Goal: Transaction & Acquisition: Purchase product/service

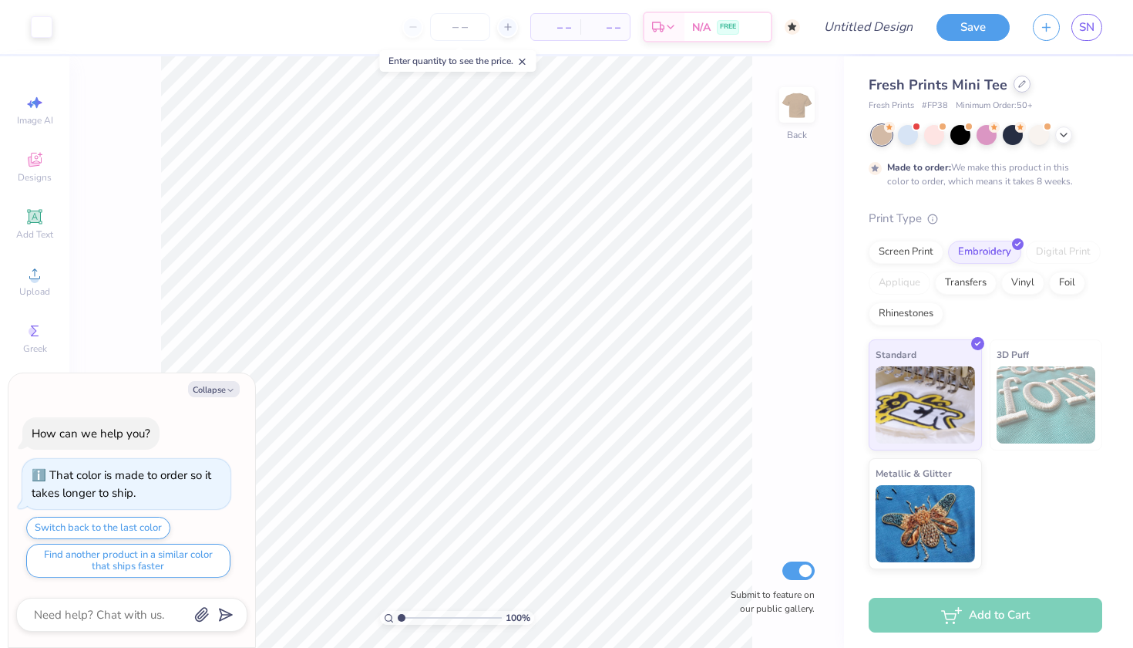
click at [1019, 82] on icon at bounding box center [1022, 84] width 6 height 6
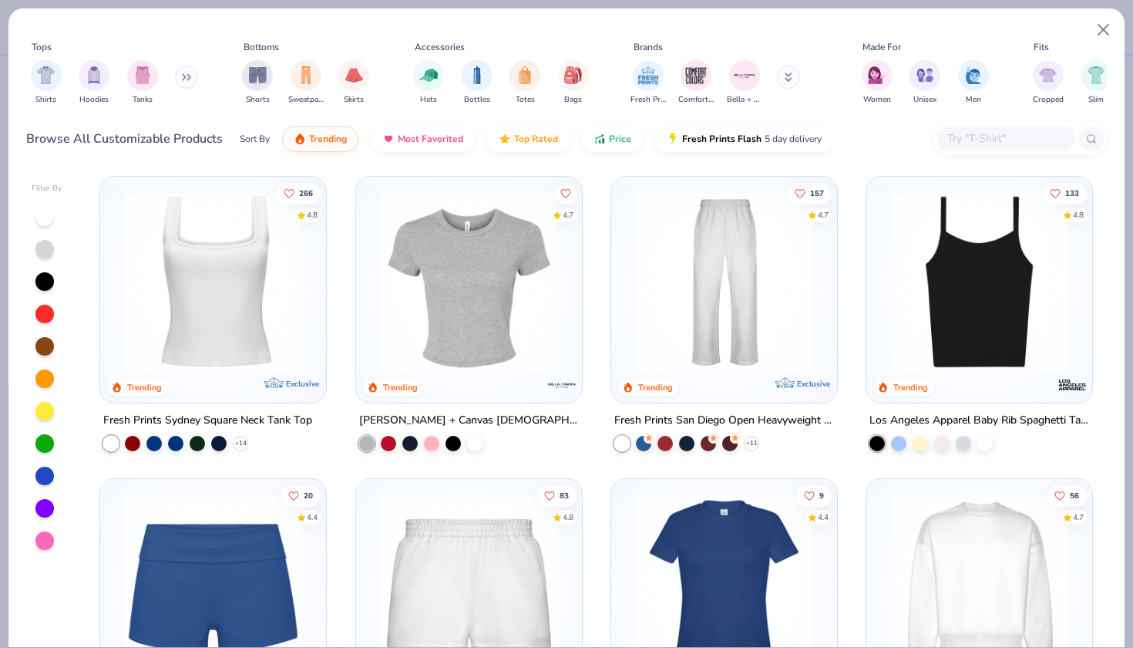
scroll to position [607, 0]
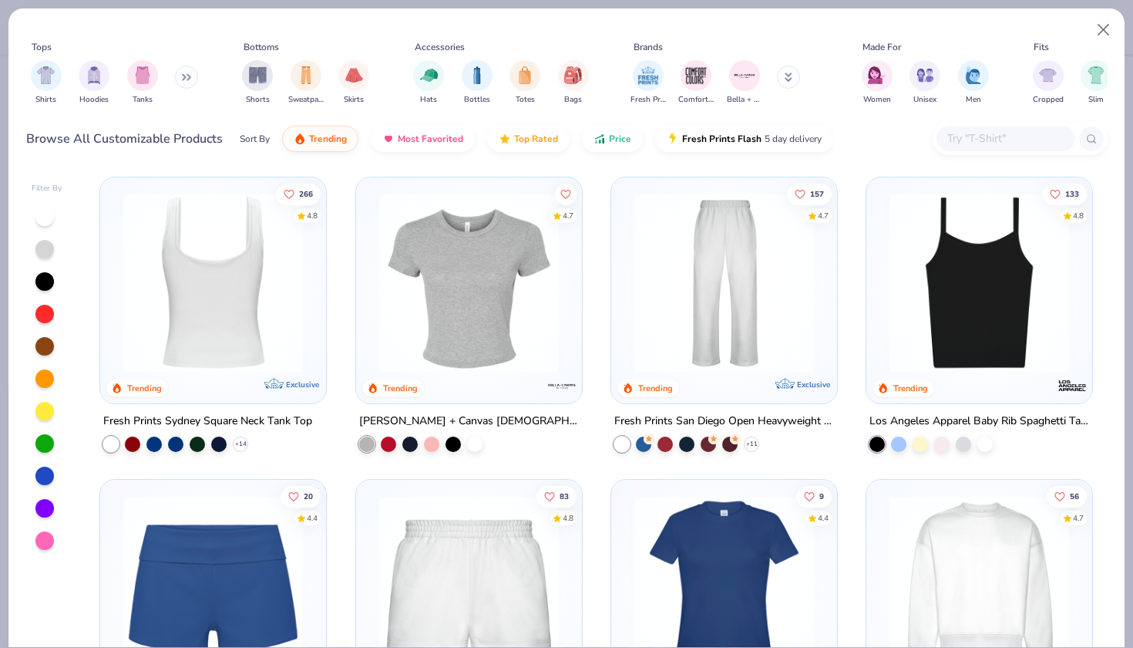
click at [247, 295] on div at bounding box center [214, 282] width 586 height 180
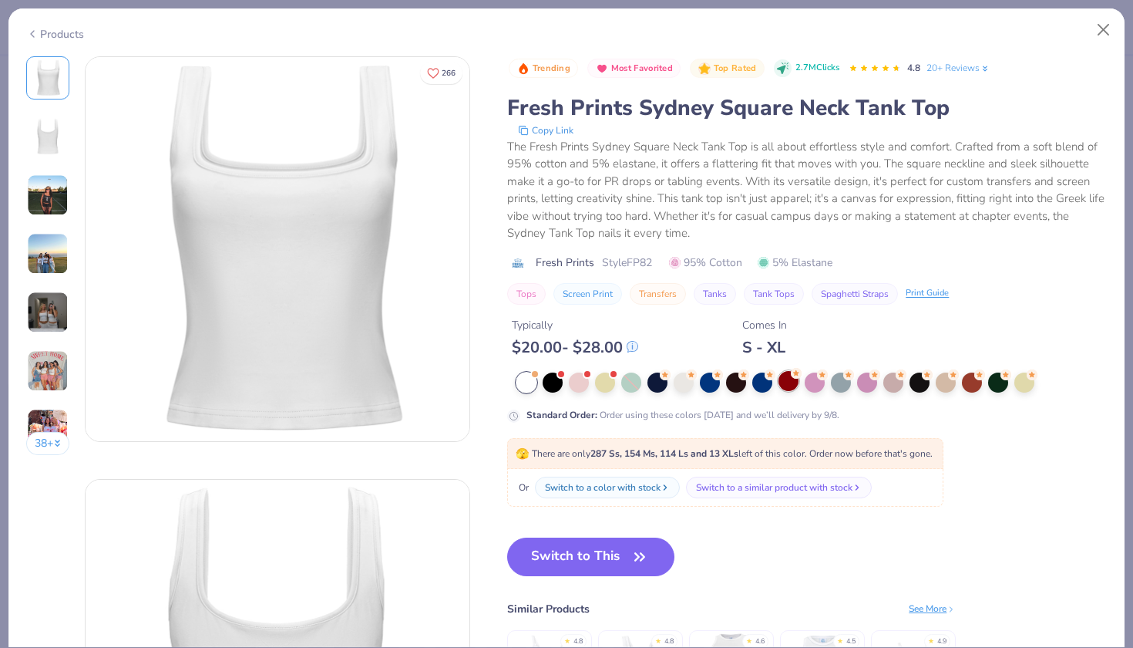
click at [789, 384] on div at bounding box center [789, 381] width 20 height 20
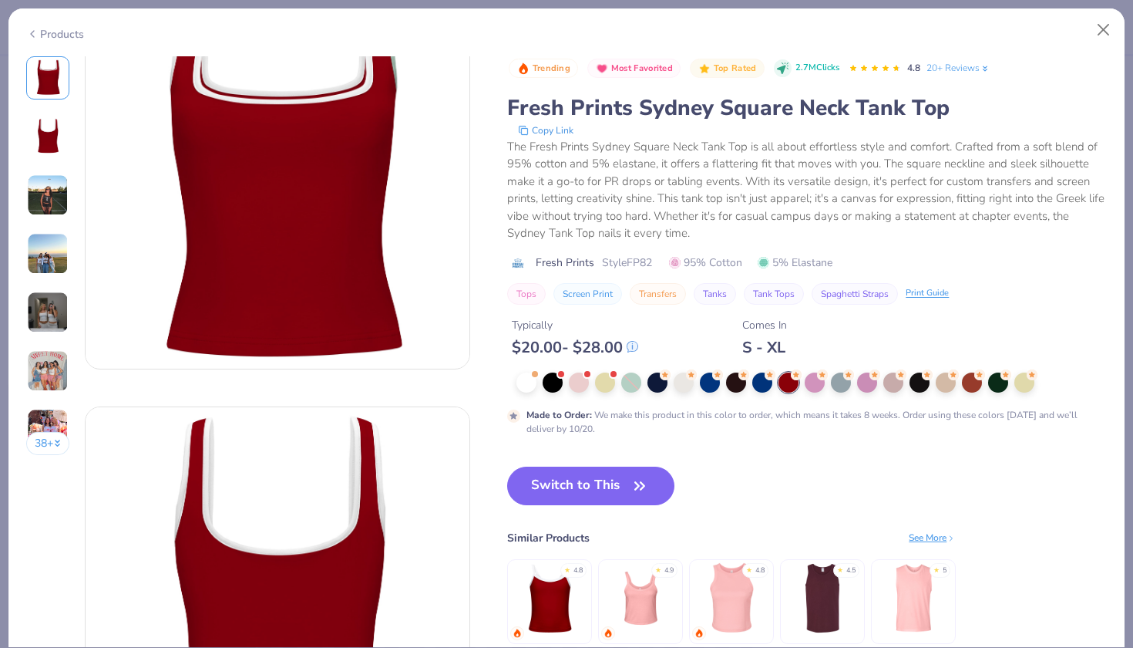
scroll to position [102, 0]
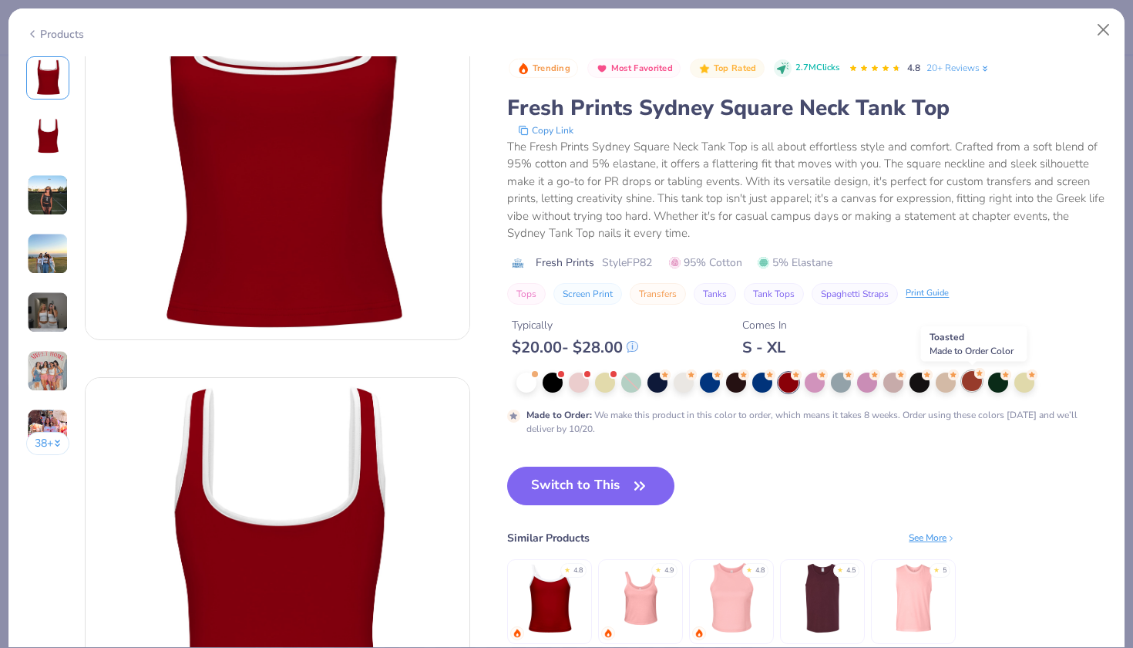
click at [972, 385] on div at bounding box center [972, 381] width 20 height 20
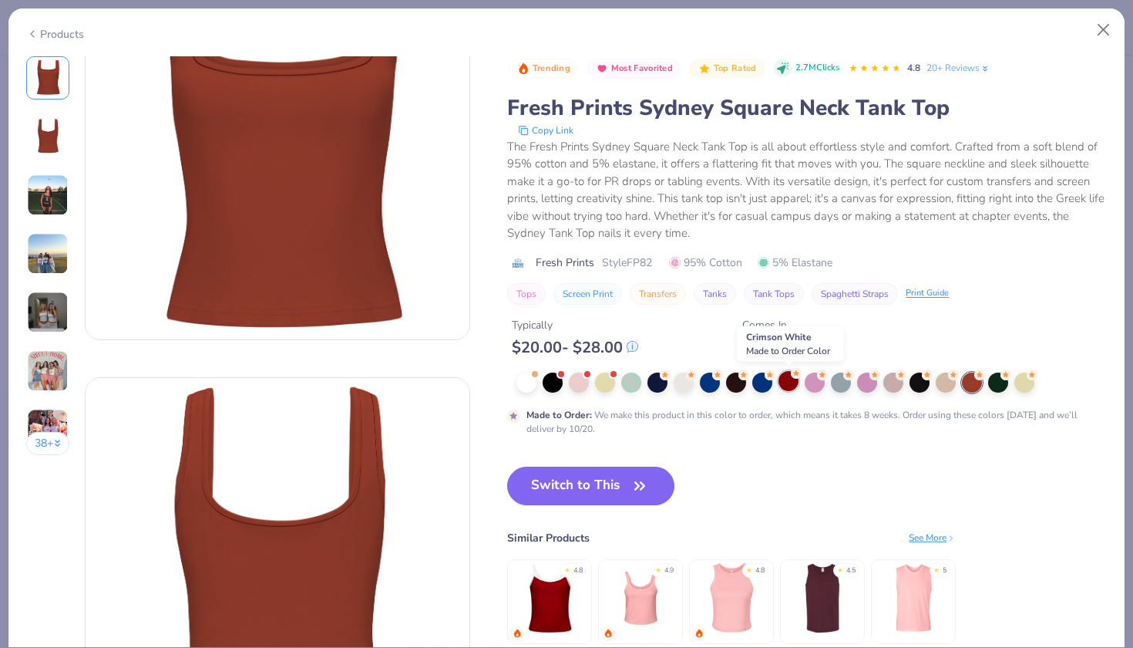
click at [791, 387] on div at bounding box center [789, 381] width 20 height 20
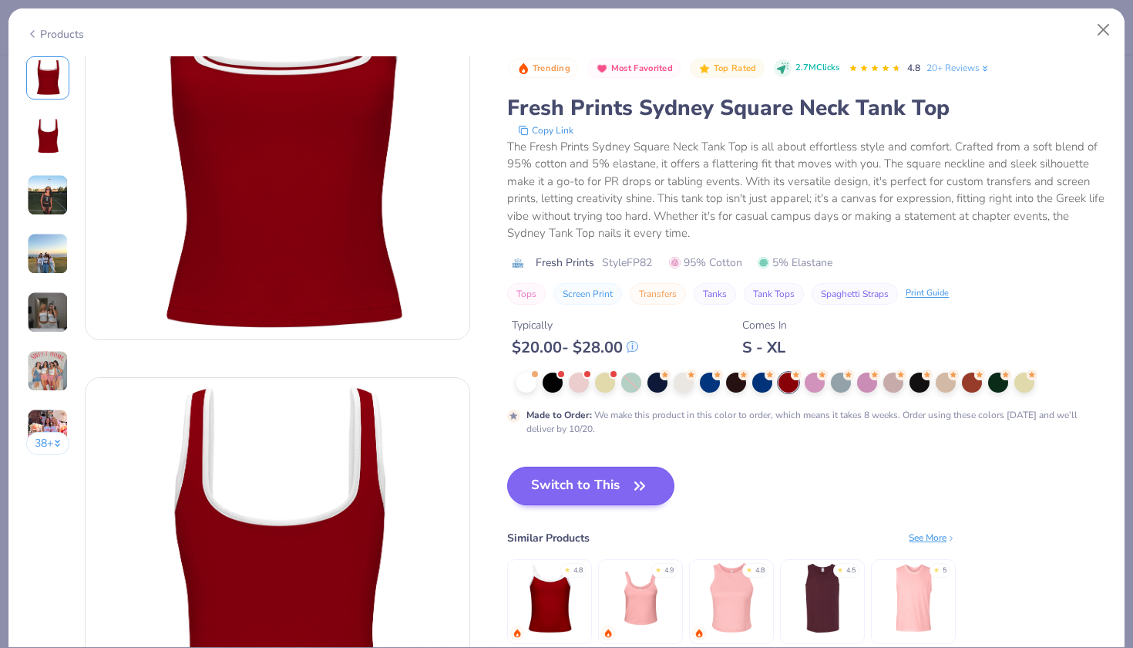
click at [577, 490] on button "Switch to This" at bounding box center [590, 485] width 167 height 39
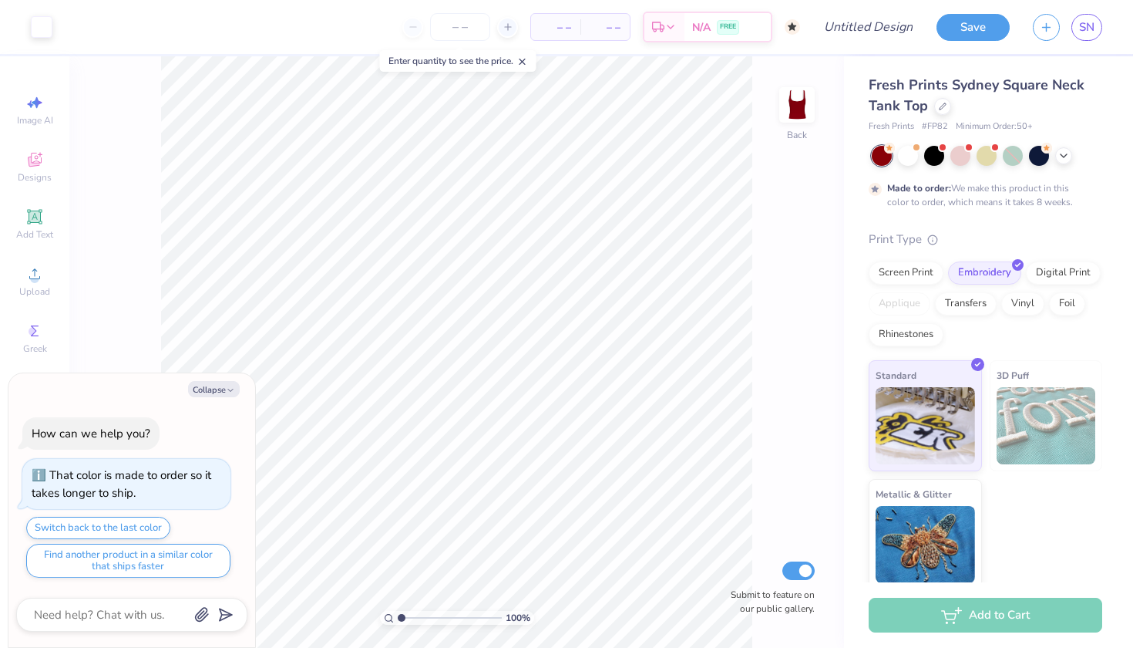
type textarea "x"
type input "1.19"
type textarea "x"
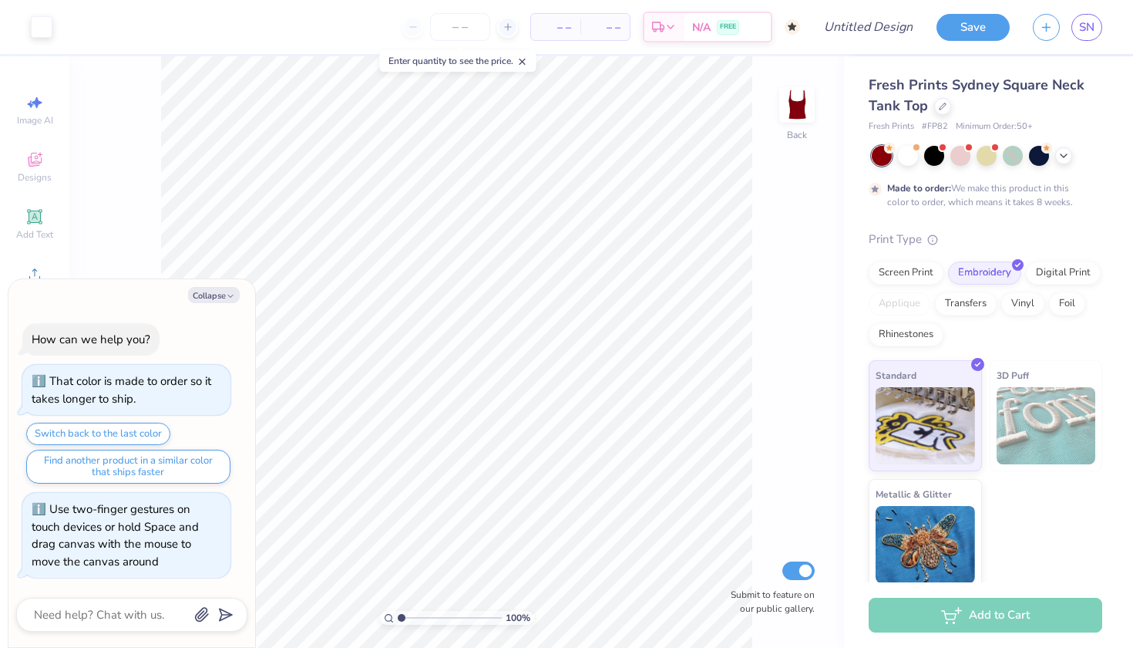
drag, startPoint x: 402, startPoint y: 620, endPoint x: 348, endPoint y: 612, distance: 54.5
type input "1"
click at [348, 612] on div "100 %" at bounding box center [456, 351] width 591 height 591
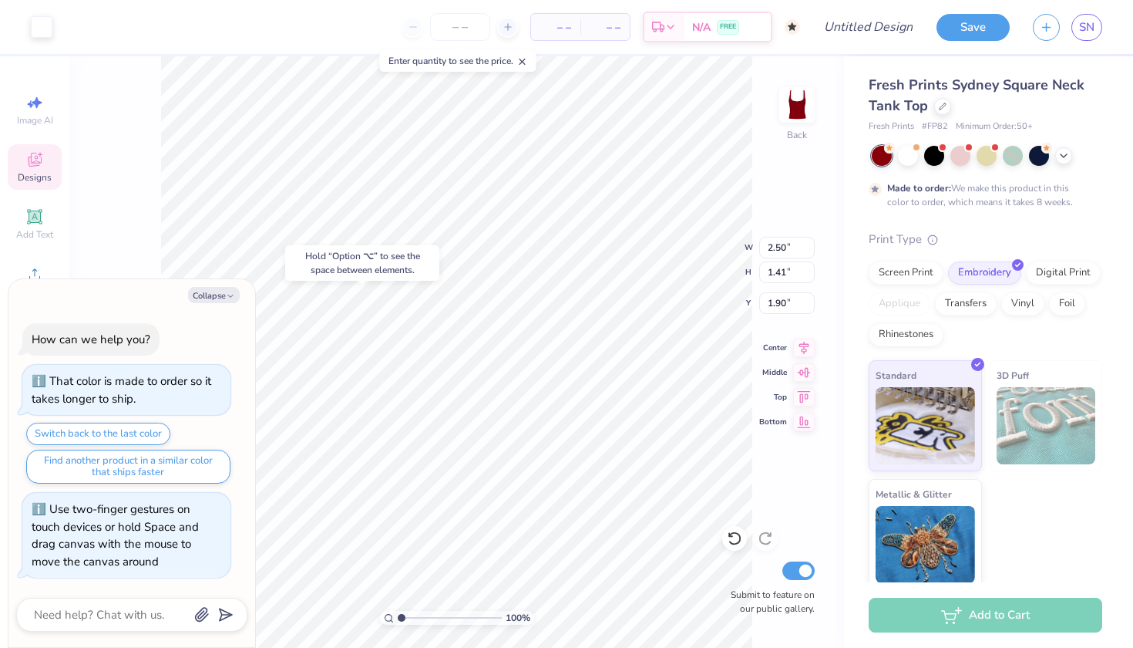
type textarea "x"
type input "1.98"
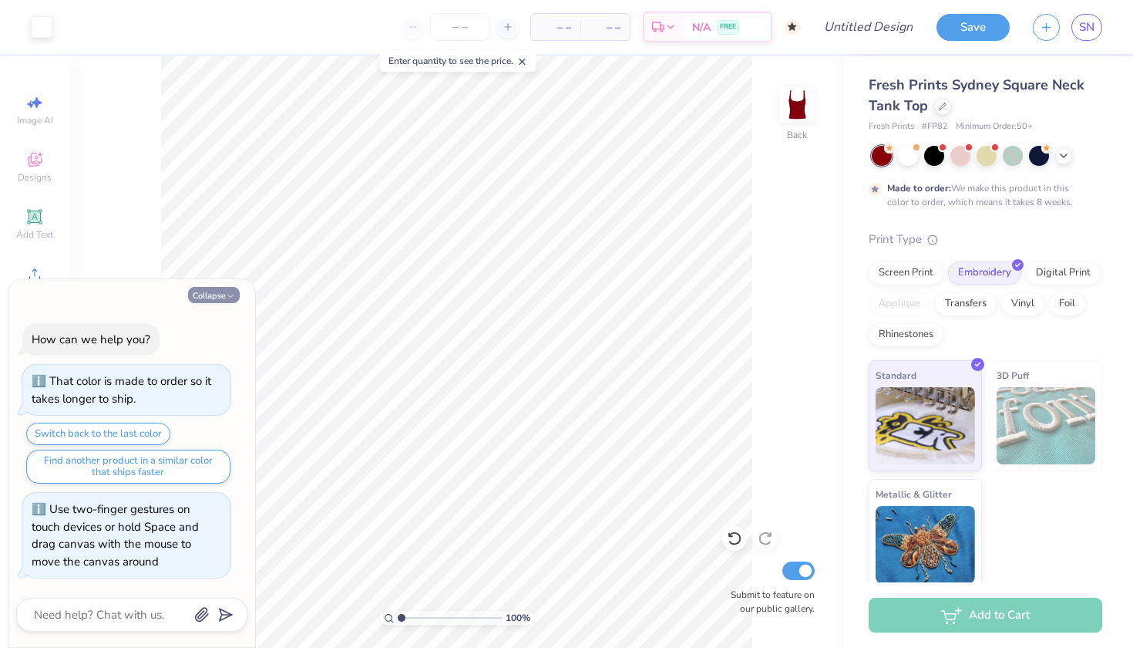
click at [223, 294] on button "Collapse" at bounding box center [214, 295] width 52 height 16
type textarea "x"
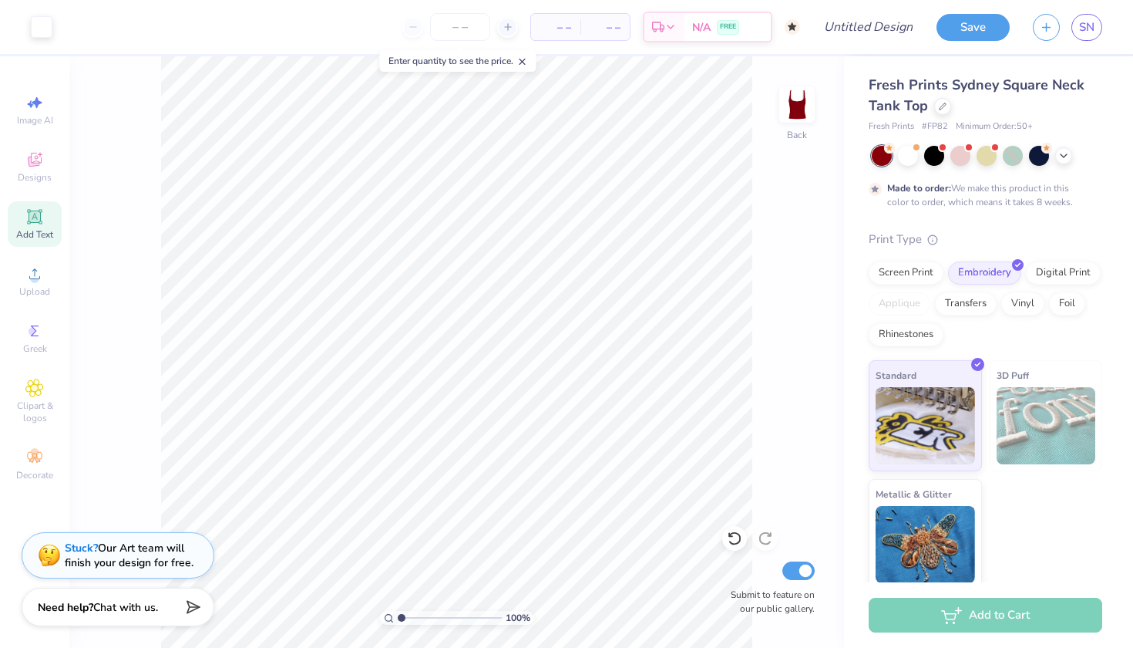
click at [36, 214] on icon at bounding box center [35, 216] width 12 height 12
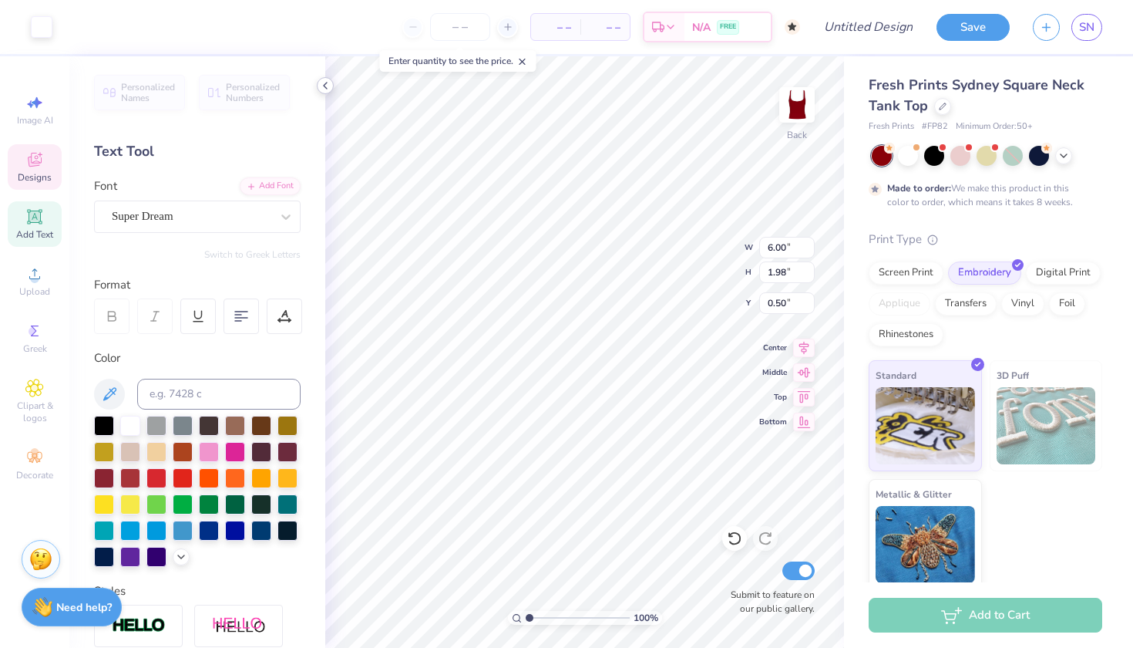
click at [321, 84] on icon at bounding box center [325, 85] width 12 height 12
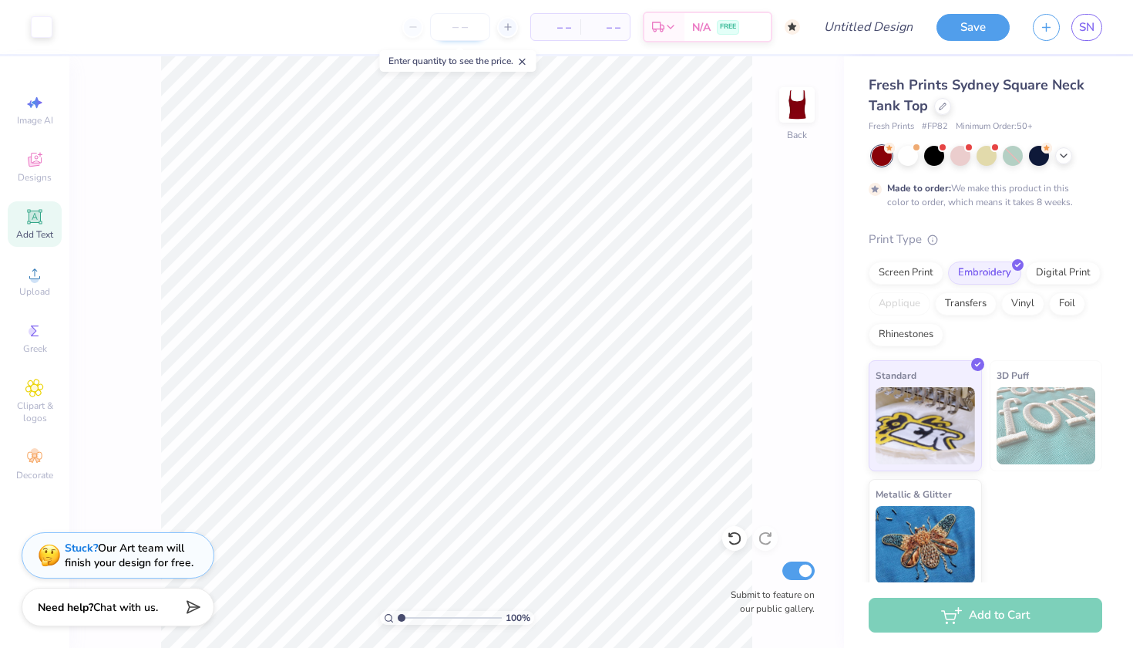
click at [461, 24] on input "number" at bounding box center [460, 27] width 60 height 28
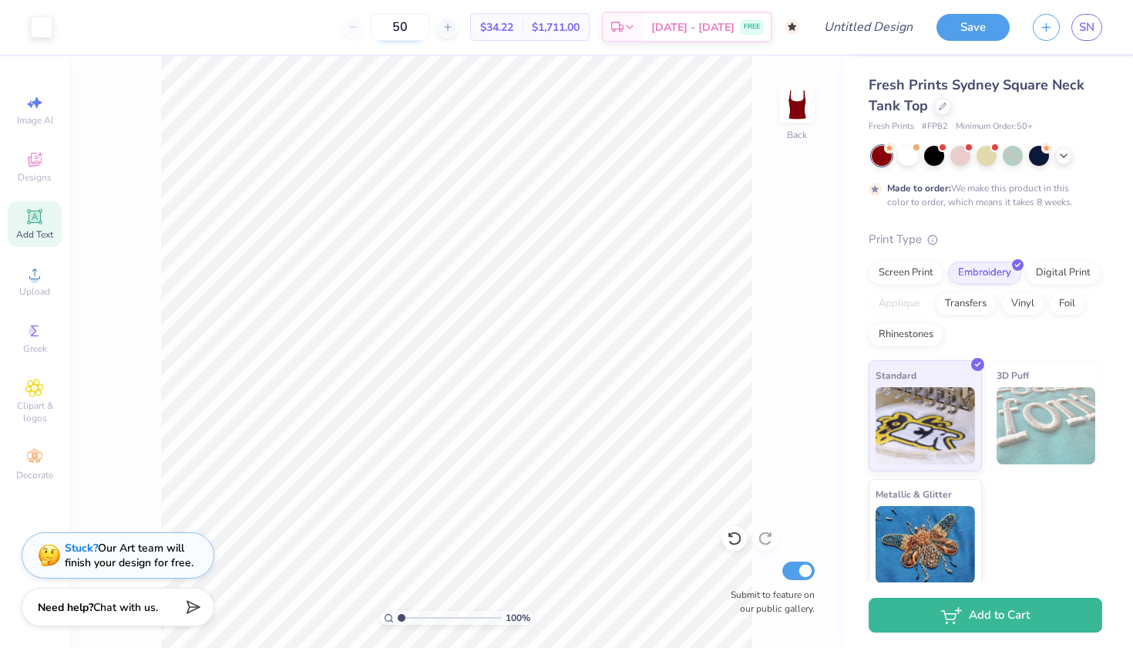
click at [430, 29] on input "50" at bounding box center [400, 27] width 60 height 28
type input "5"
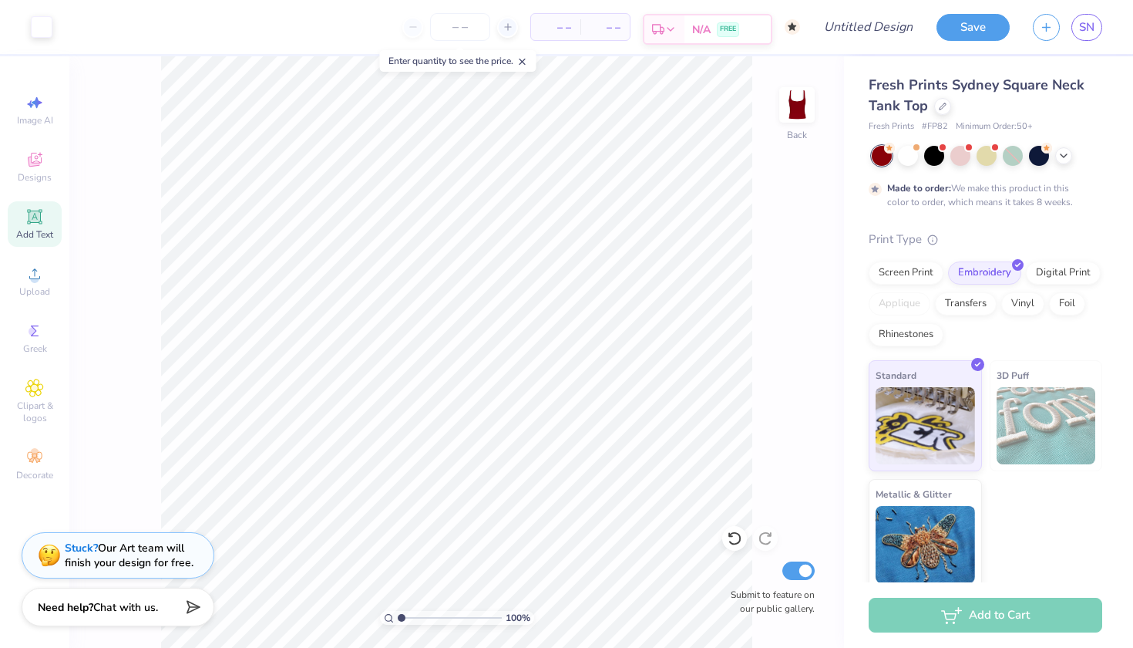
click at [685, 25] on div "N/A FREE" at bounding box center [728, 29] width 86 height 28
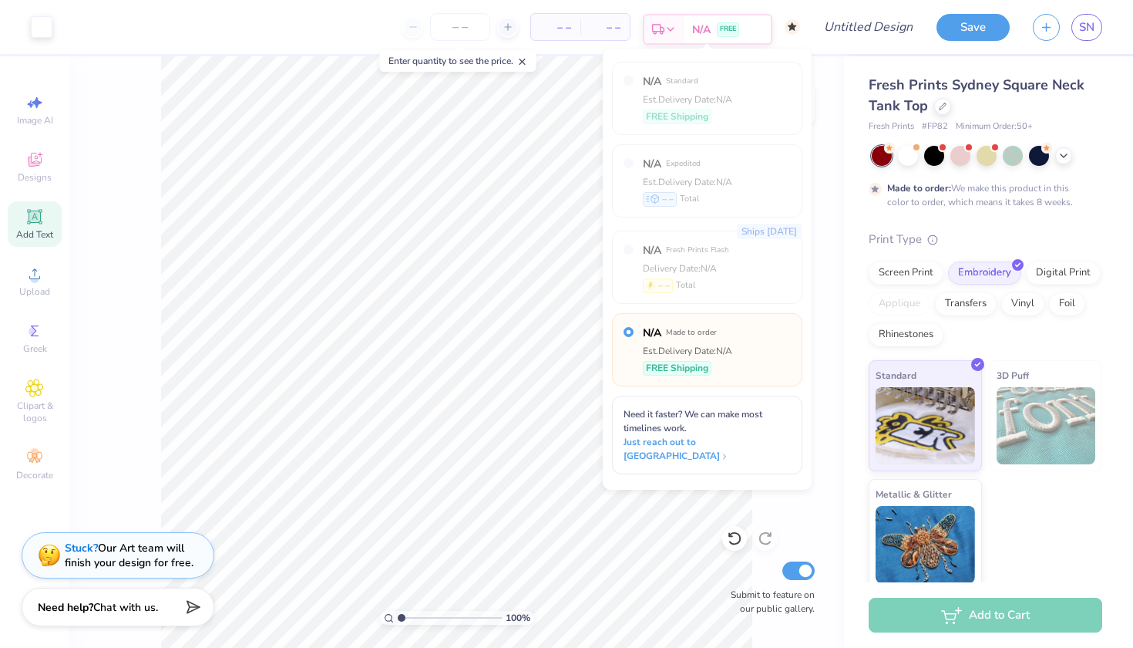
click at [688, 25] on div "N/A FREE" at bounding box center [728, 29] width 86 height 28
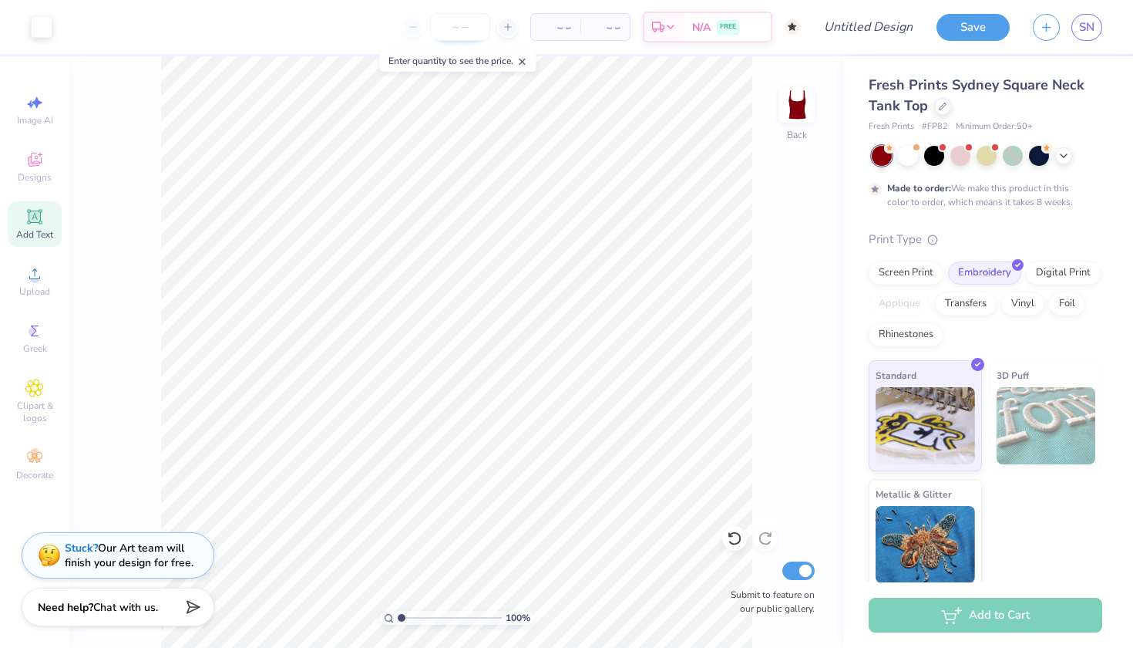
click at [460, 32] on input "number" at bounding box center [460, 27] width 60 height 28
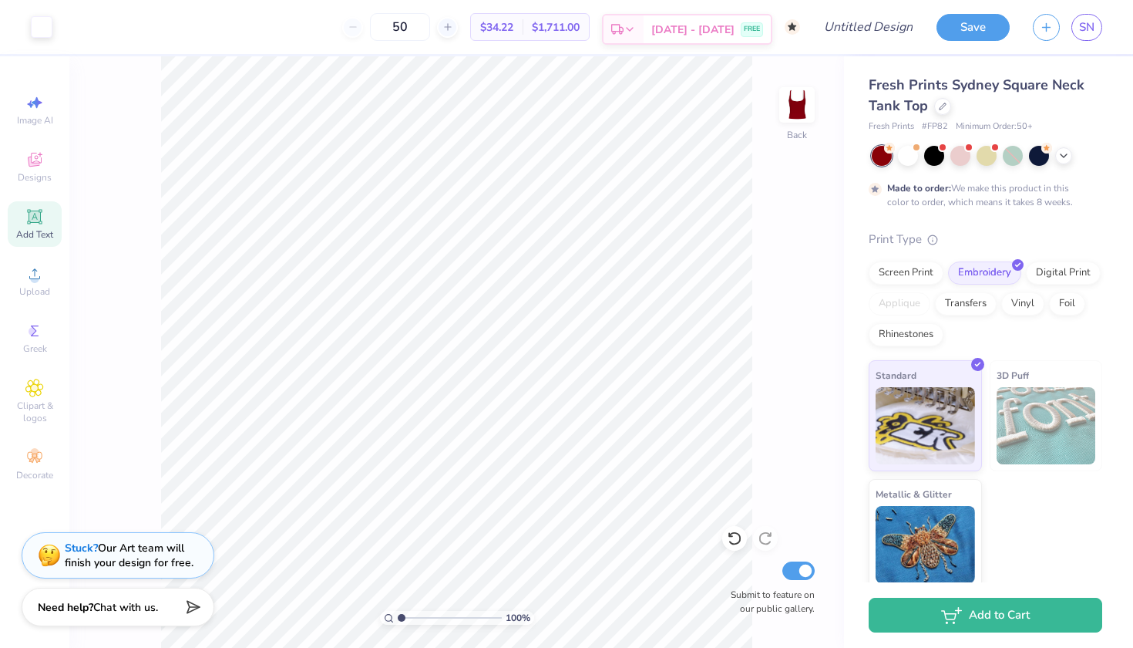
type input "50"
click at [636, 28] on icon at bounding box center [630, 29] width 12 height 12
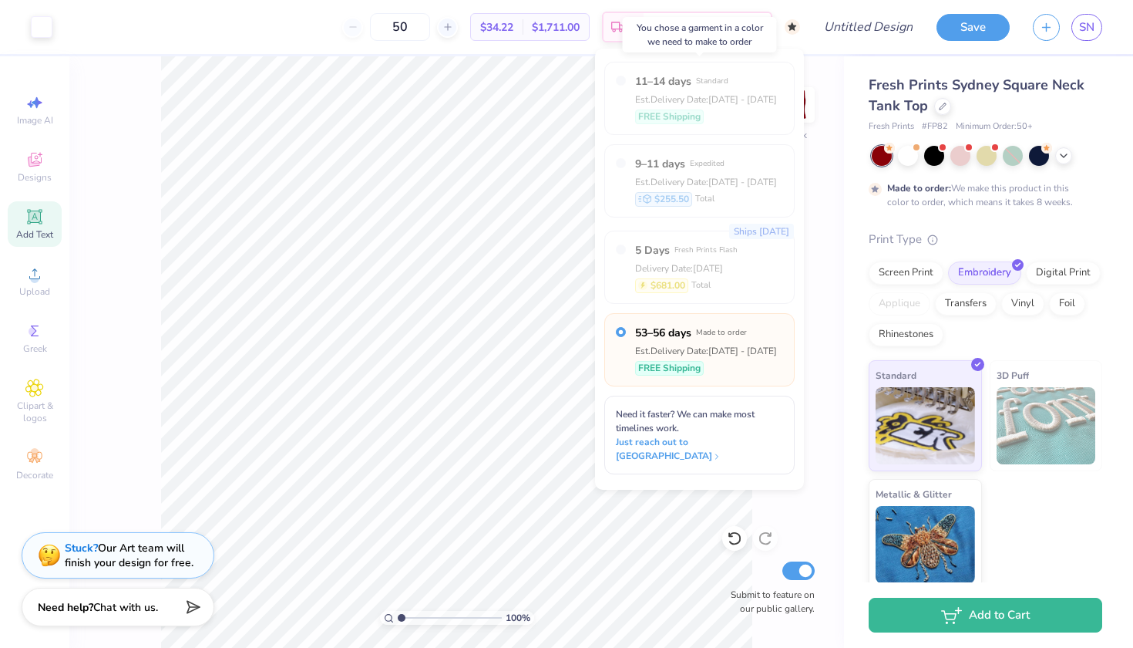
click at [635, 99] on div "11–14 days Standard Est. Delivery Date: Sep 4 - 7 FREE Shipping" at bounding box center [699, 98] width 190 height 73
click at [647, 93] on div "Est. Delivery Date: Sep 4 - 7" at bounding box center [706, 100] width 142 height 14
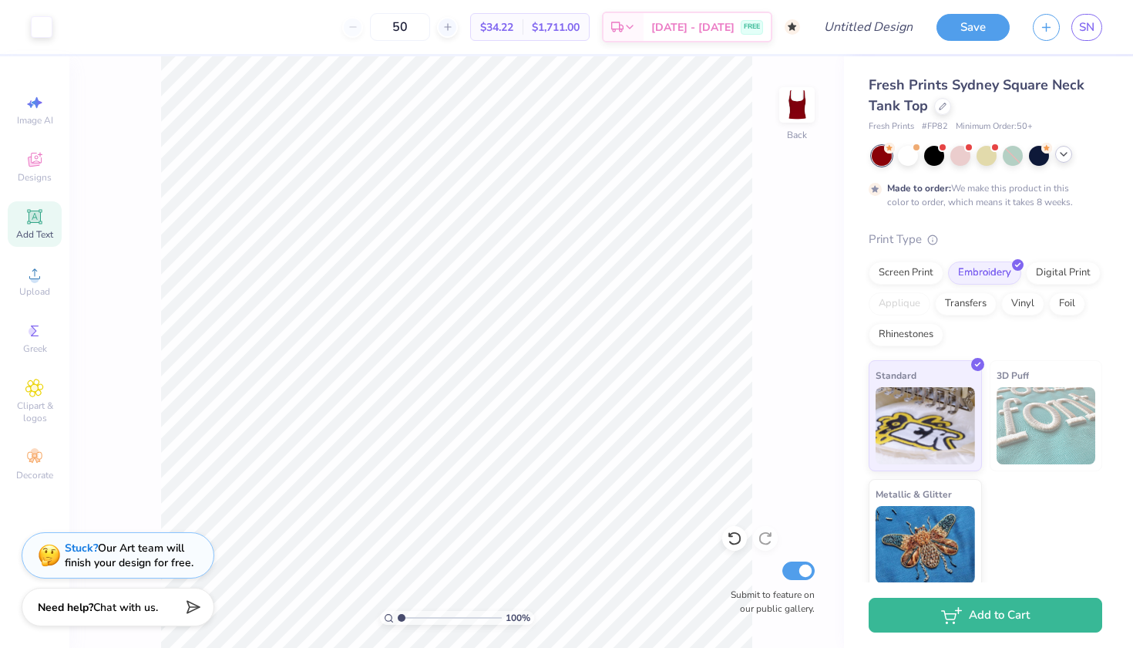
click at [1062, 155] on icon at bounding box center [1064, 154] width 12 height 12
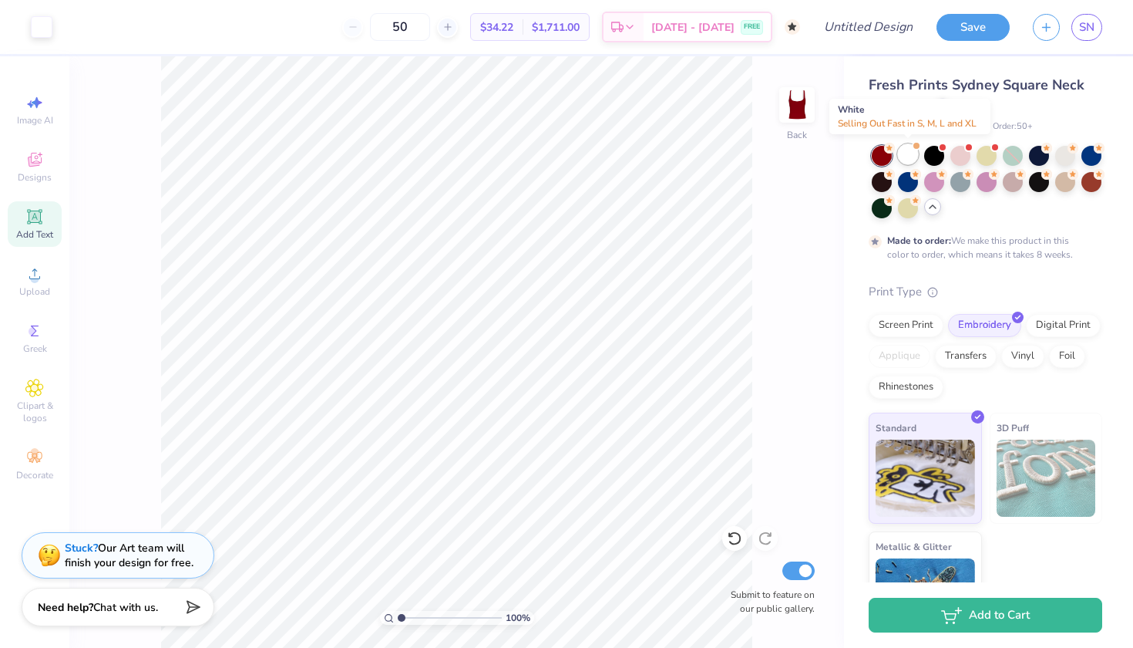
click at [917, 155] on div at bounding box center [908, 154] width 20 height 20
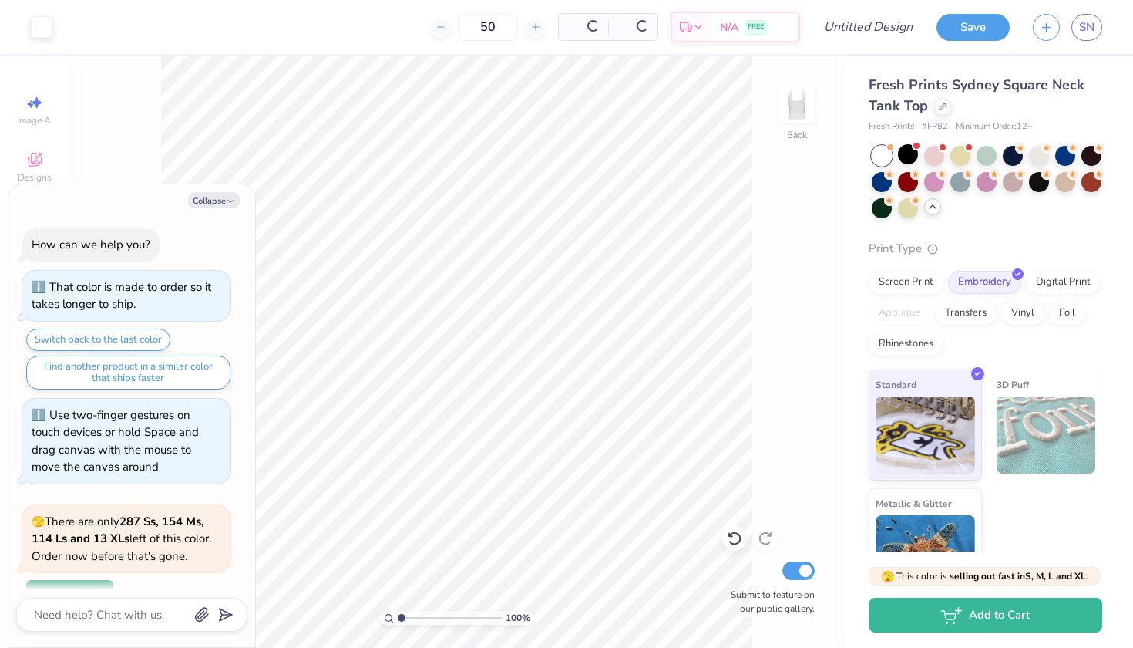
scroll to position [443, 0]
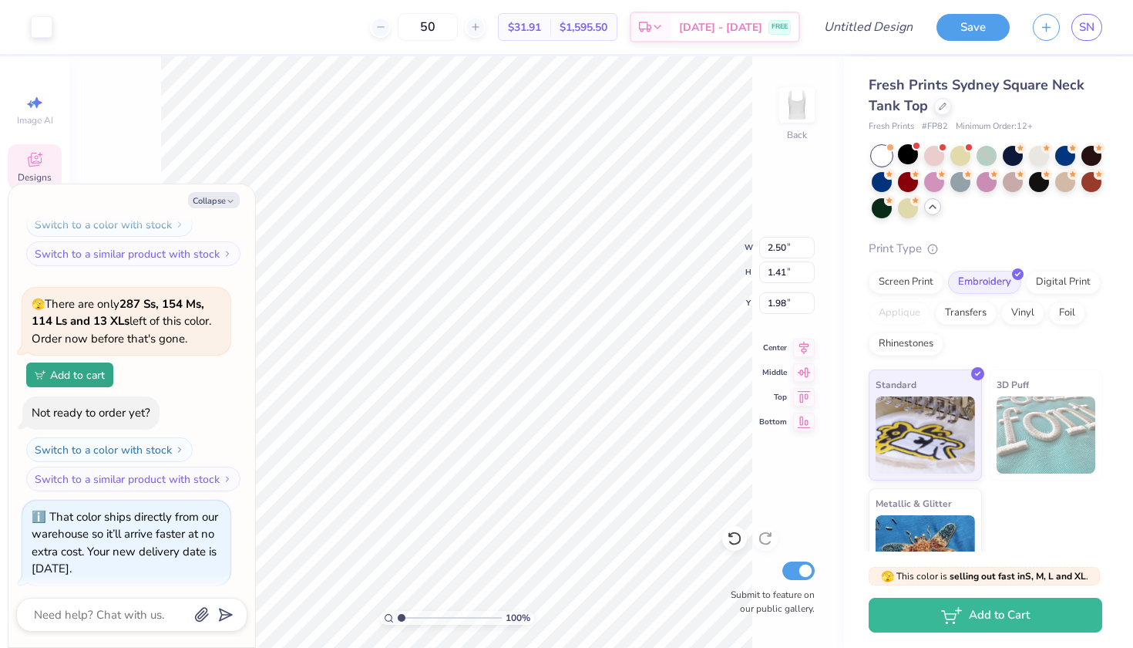
type textarea "x"
type input "6.00"
type input "1.98"
type input "0.50"
click at [924, 283] on div "Screen Print" at bounding box center [906, 279] width 75 height 23
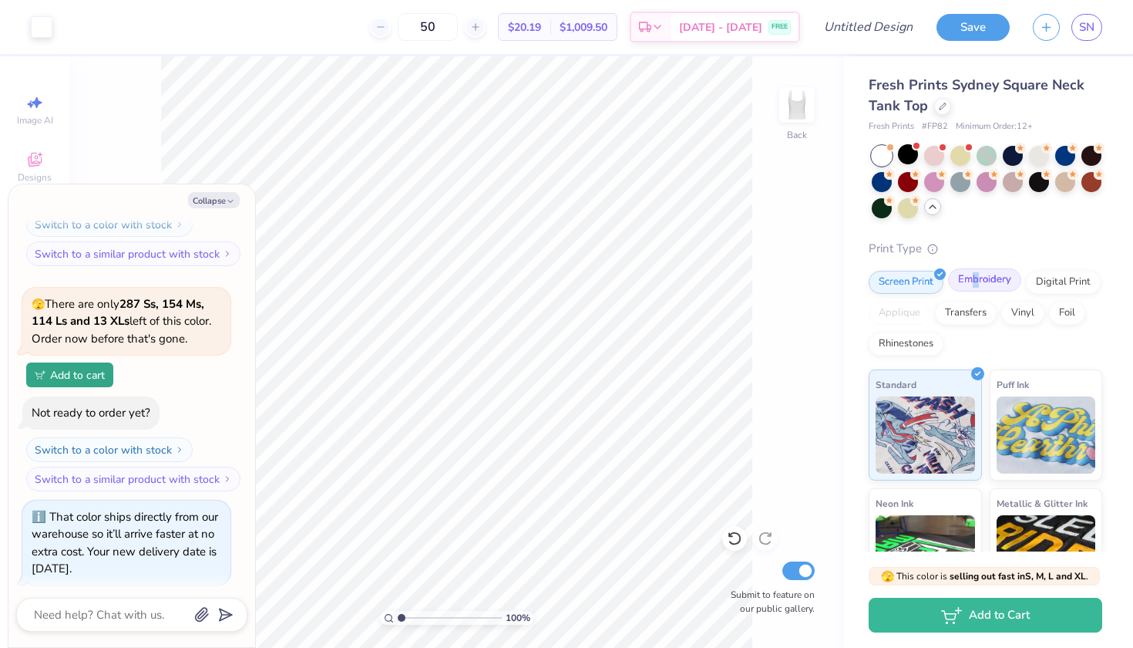
click at [976, 278] on div "Embroidery" at bounding box center [984, 279] width 73 height 23
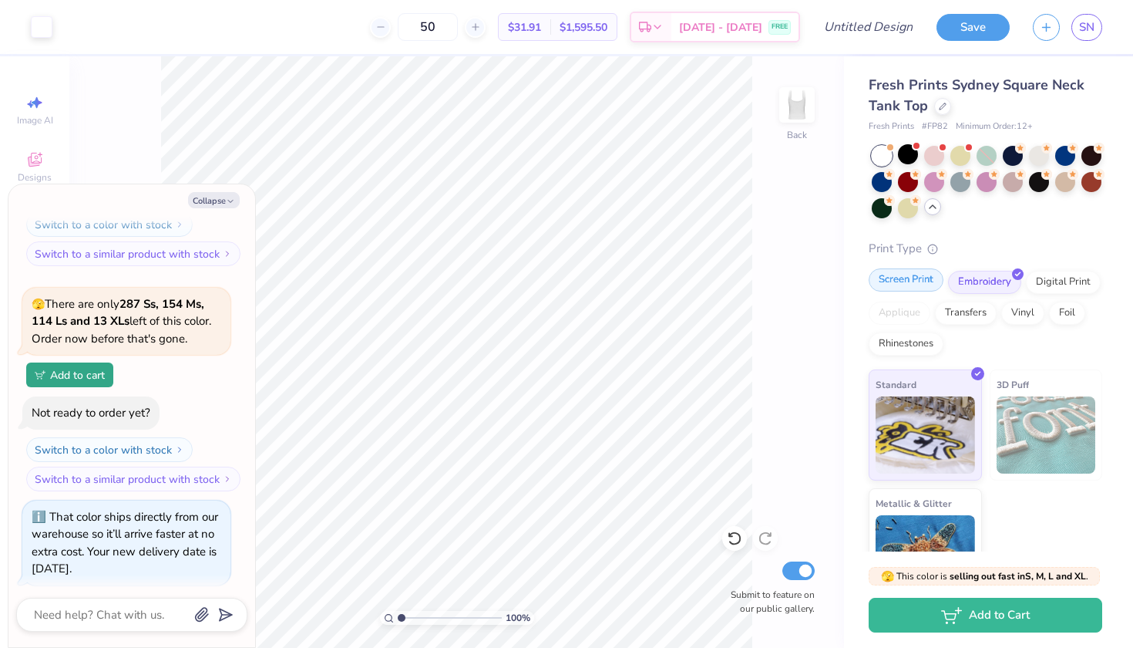
click at [906, 283] on div "Screen Print" at bounding box center [906, 279] width 75 height 23
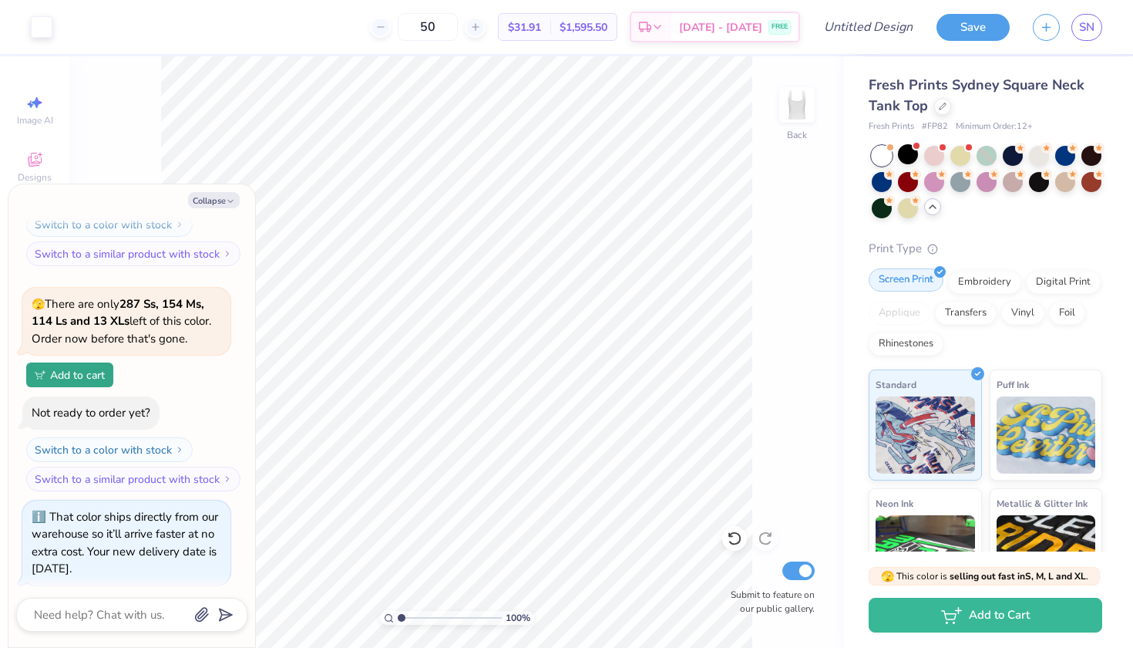
type textarea "x"
click at [386, 32] on icon at bounding box center [380, 27] width 11 height 11
click at [466, 24] on input "49" at bounding box center [436, 27] width 60 height 28
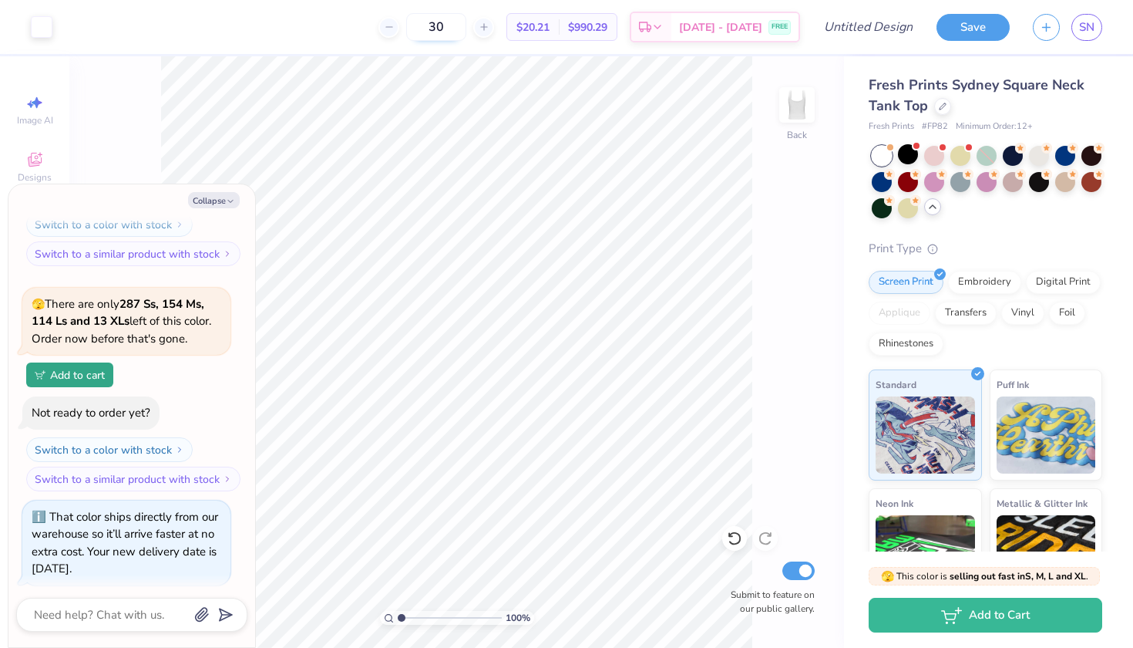
type input "30"
click at [225, 204] on button "Collapse" at bounding box center [214, 200] width 52 height 16
type textarea "x"
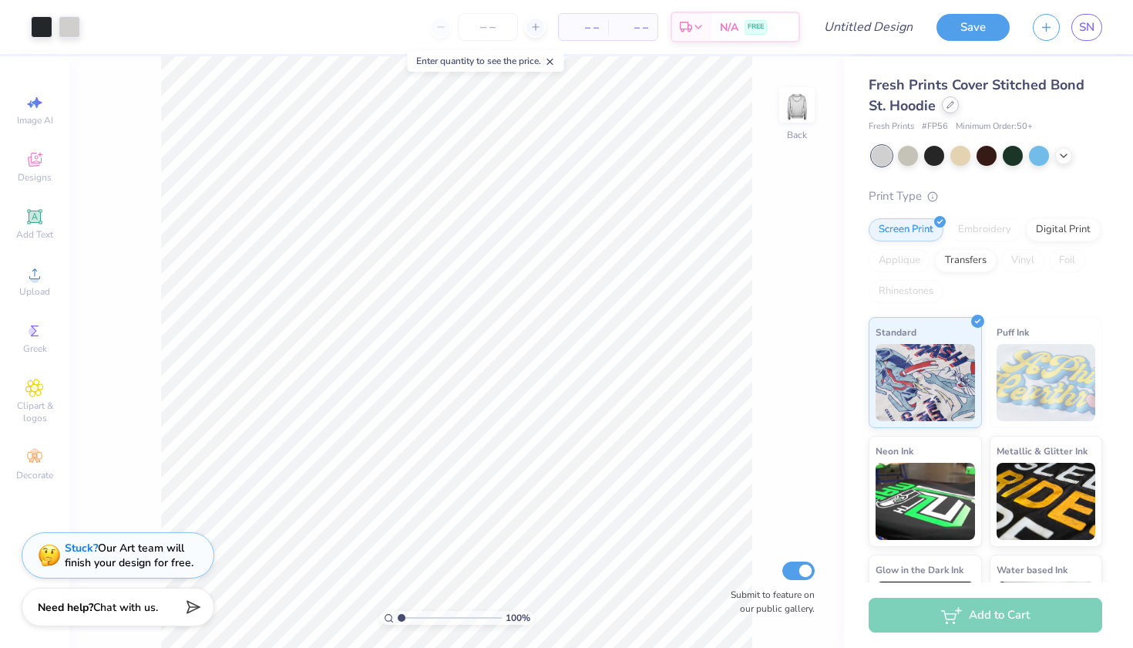
click at [953, 108] on icon at bounding box center [951, 105] width 8 height 8
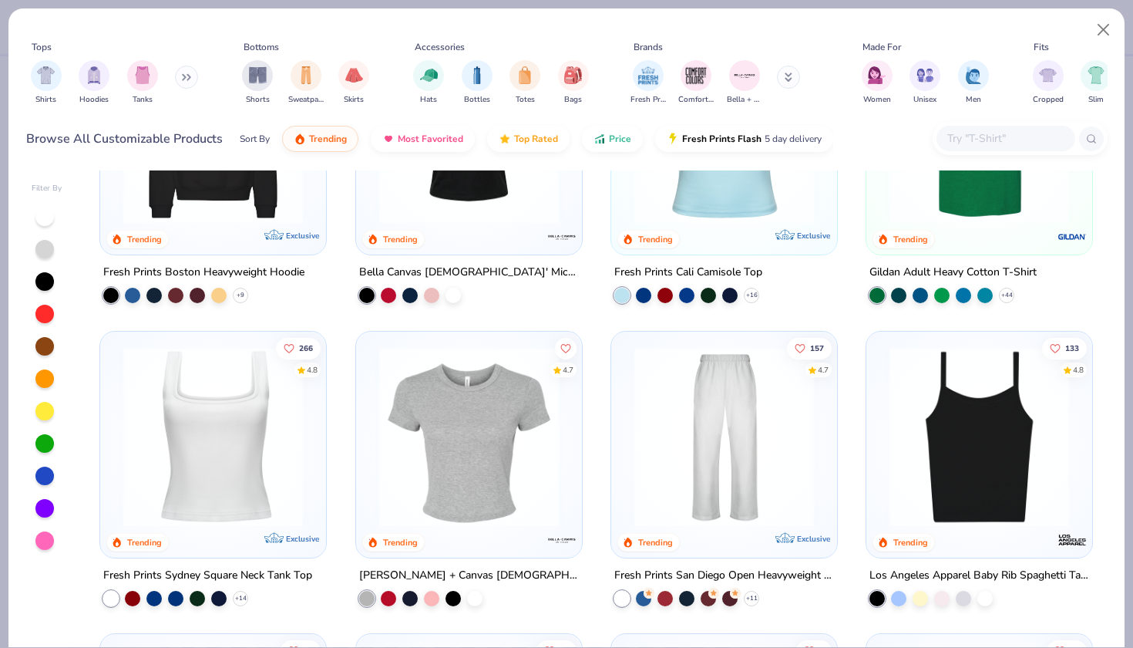
scroll to position [527, 0]
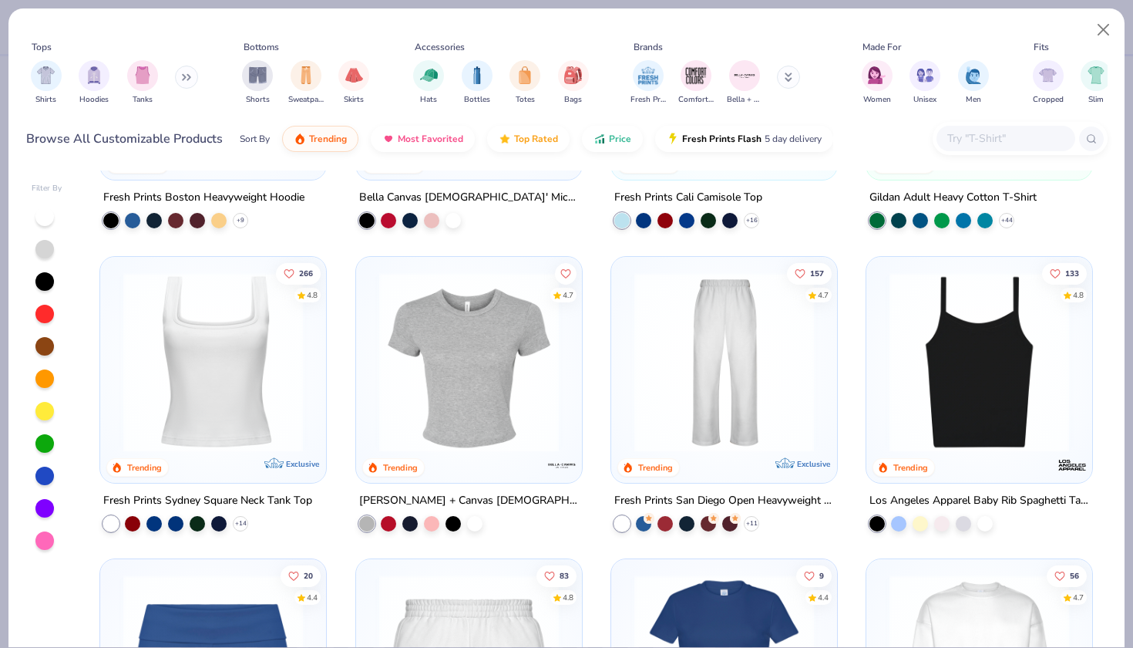
click at [241, 392] on img at bounding box center [213, 361] width 195 height 180
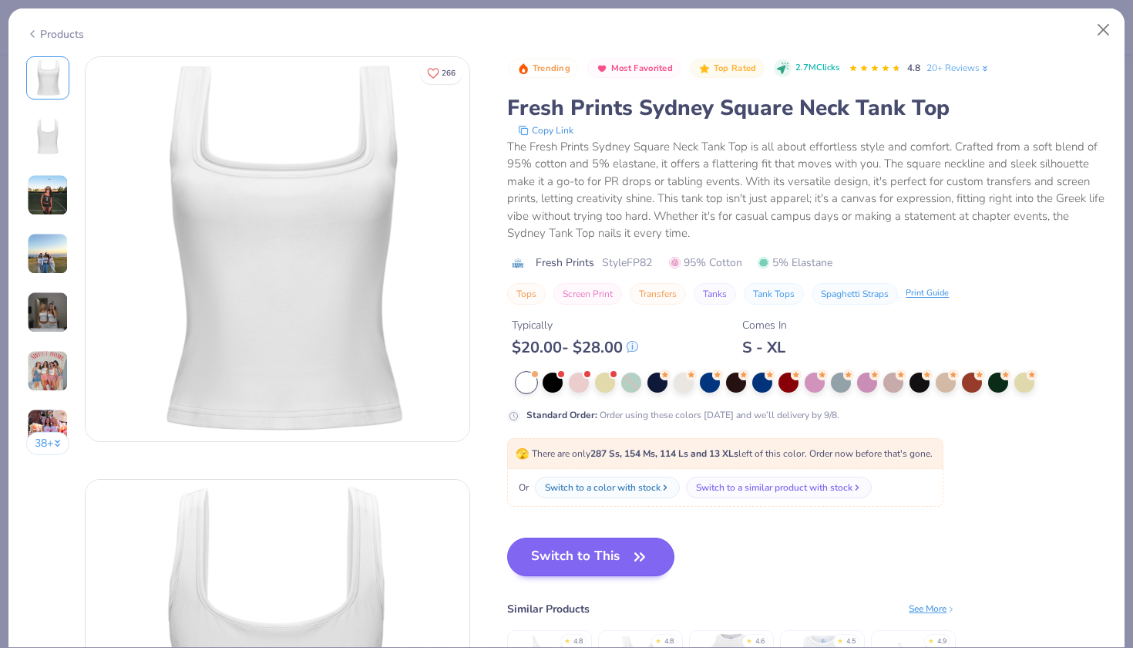
click at [554, 554] on button "Switch to This" at bounding box center [590, 556] width 167 height 39
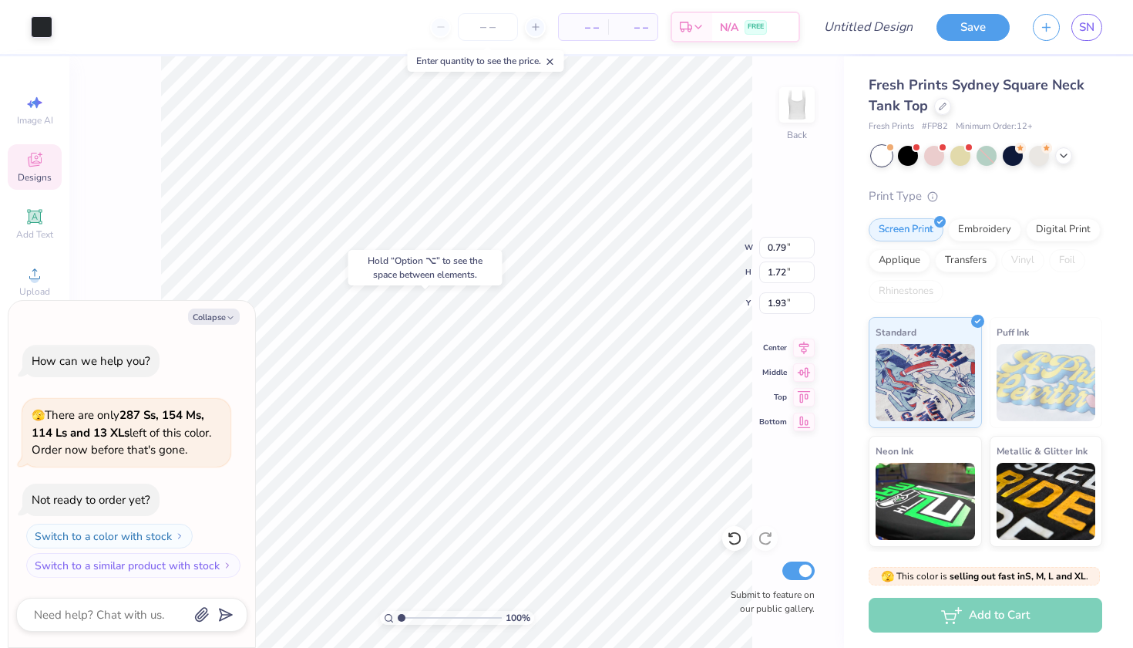
type textarea "x"
type input "2.14"
type textarea "x"
type input "1.90"
type textarea "x"
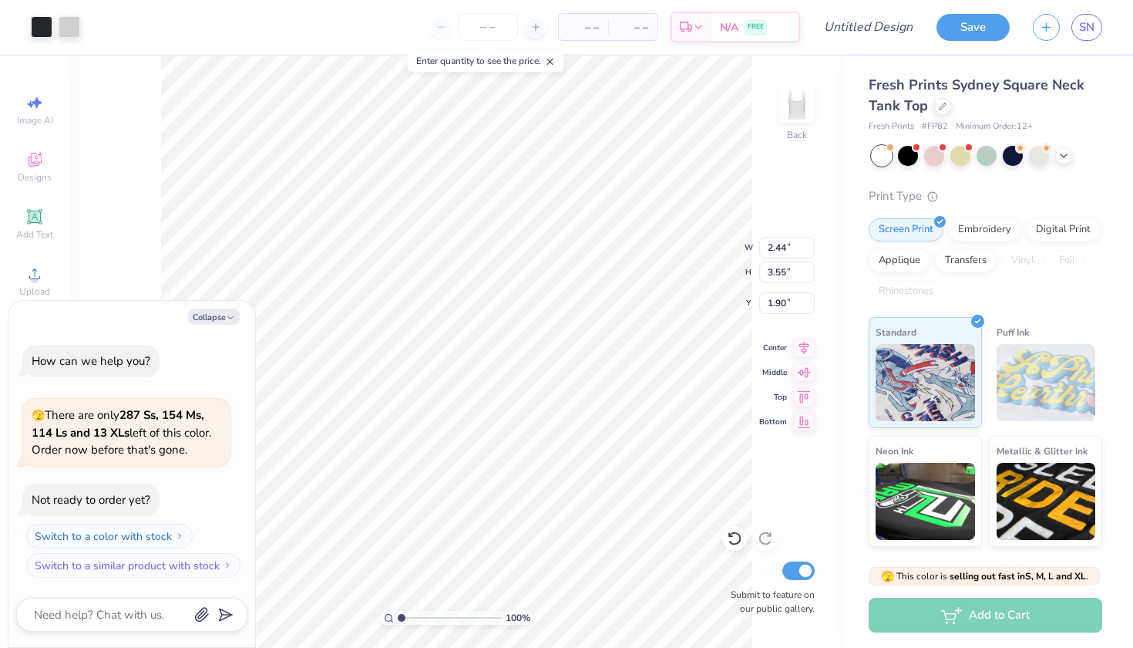
type input "8.59"
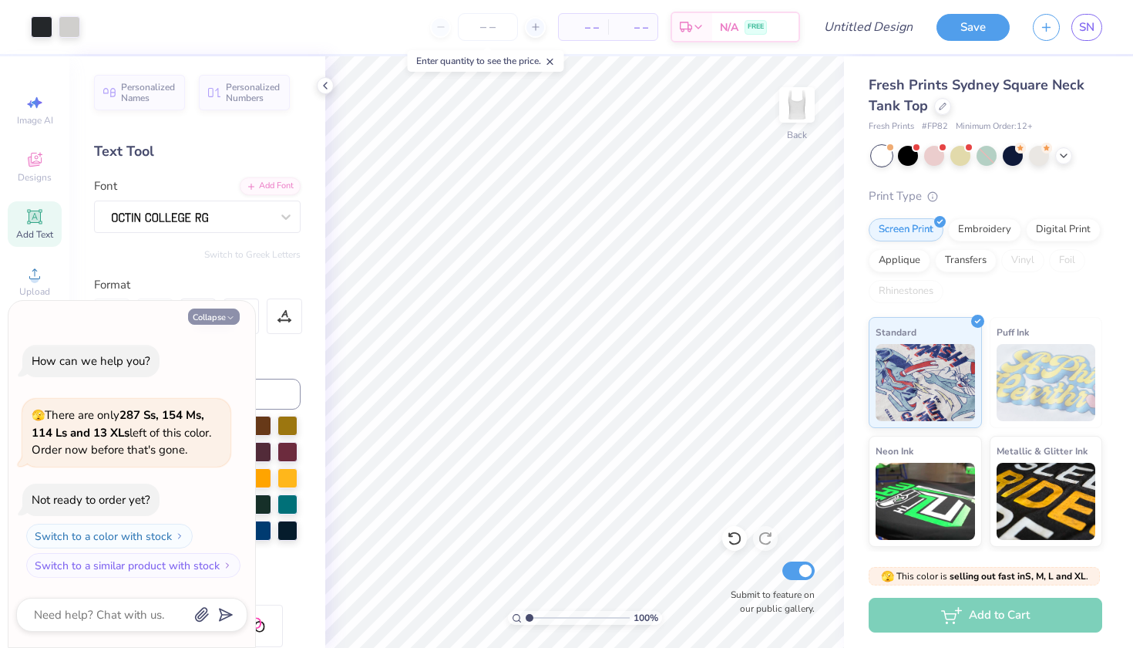
click at [214, 315] on button "Collapse" at bounding box center [214, 316] width 52 height 16
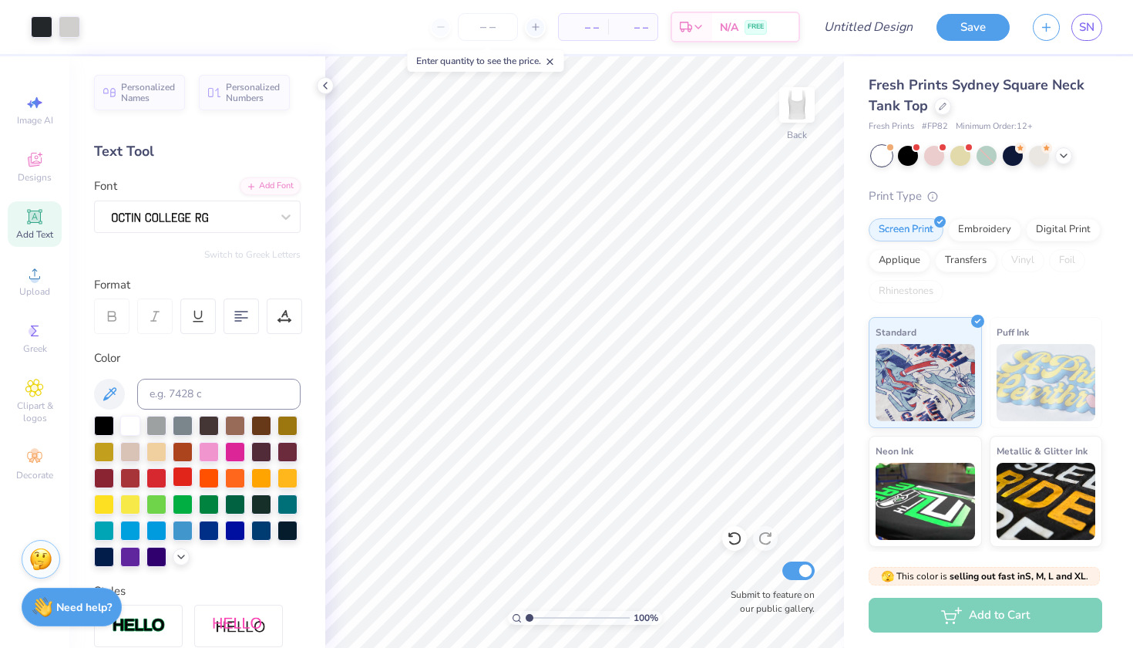
click at [185, 477] on div at bounding box center [183, 476] width 20 height 20
click at [183, 476] on div at bounding box center [183, 476] width 20 height 20
type textarea "x"
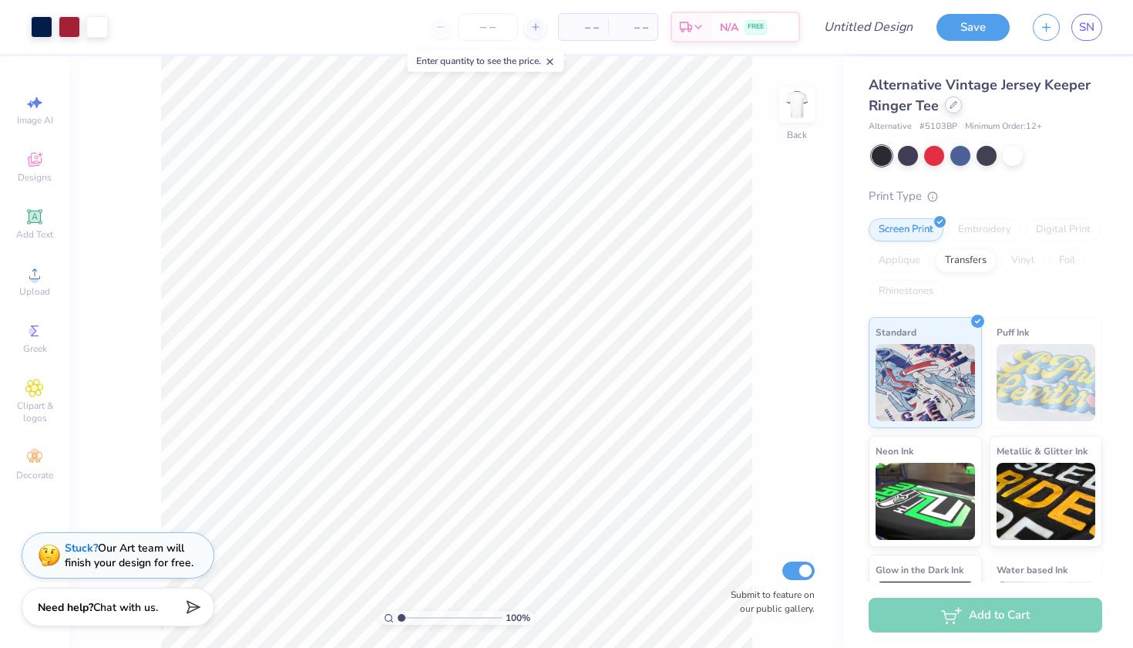
click at [949, 110] on div at bounding box center [953, 104] width 17 height 17
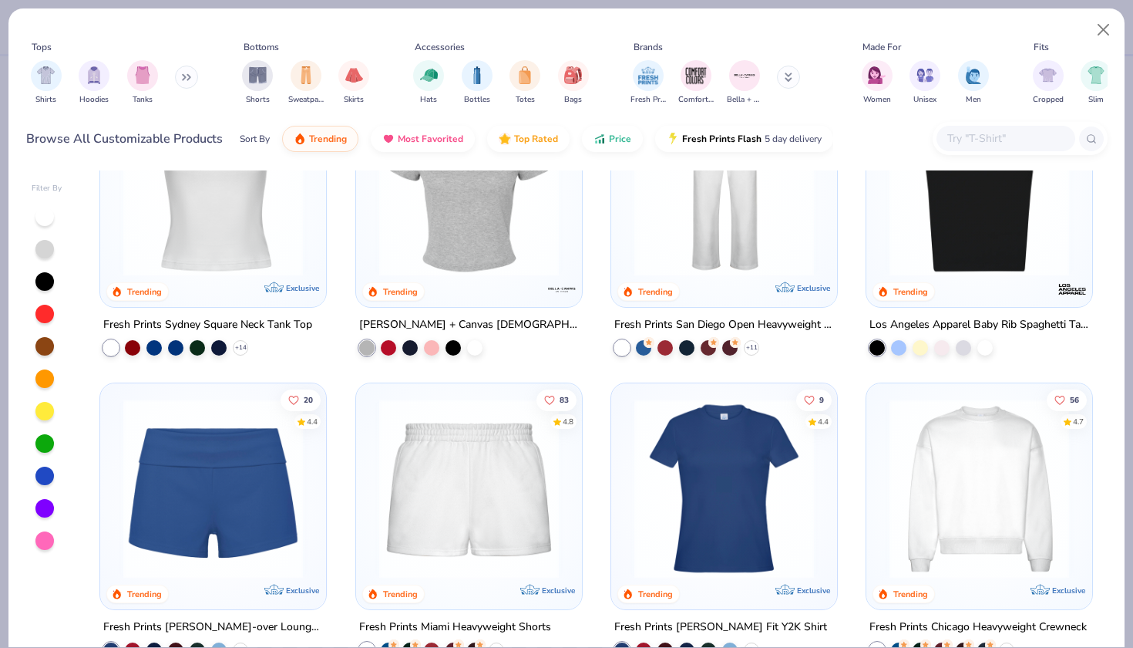
scroll to position [691, 0]
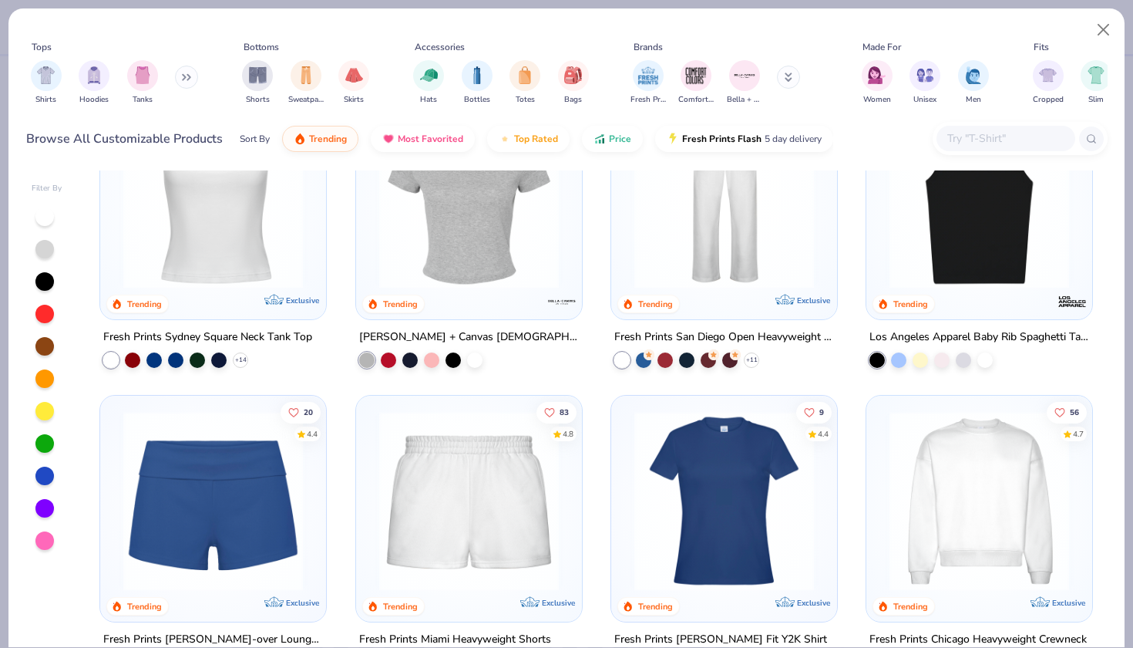
click at [224, 234] on img at bounding box center [213, 198] width 195 height 180
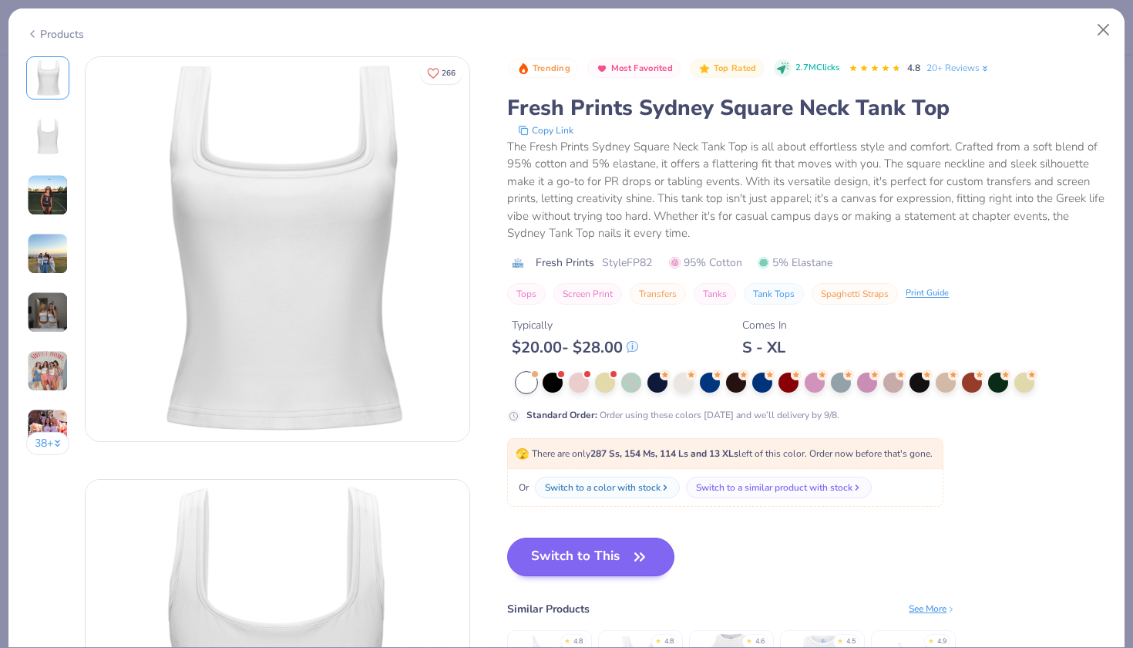
click at [547, 555] on button "Switch to This" at bounding box center [590, 556] width 167 height 39
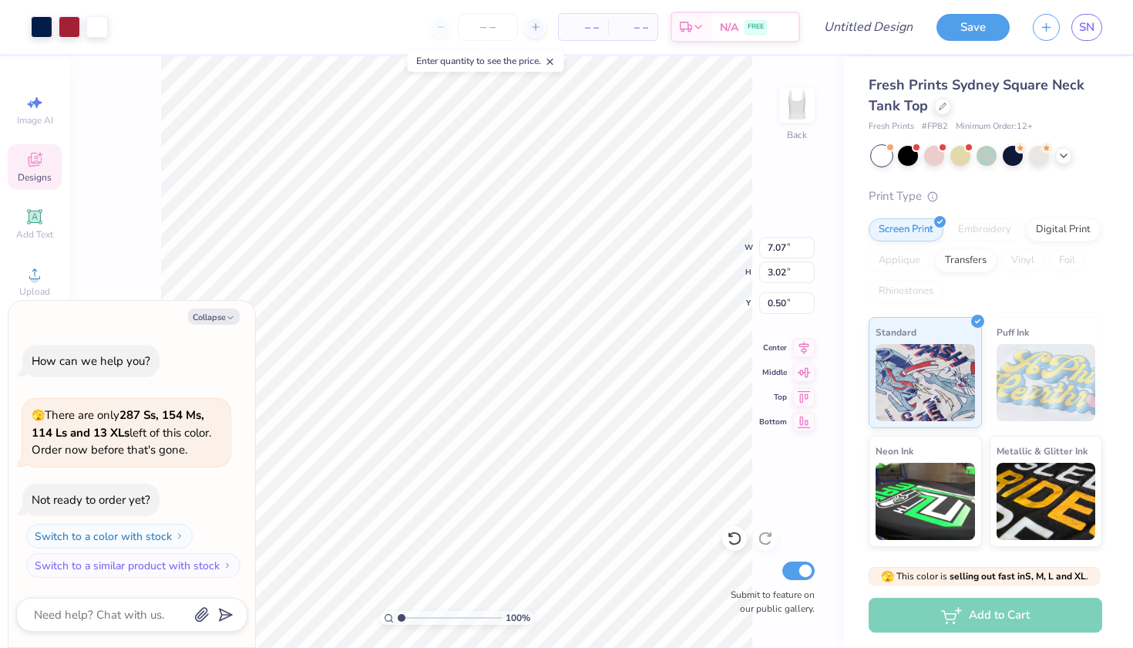
type textarea "x"
